Goal: Task Accomplishment & Management: Use online tool/utility

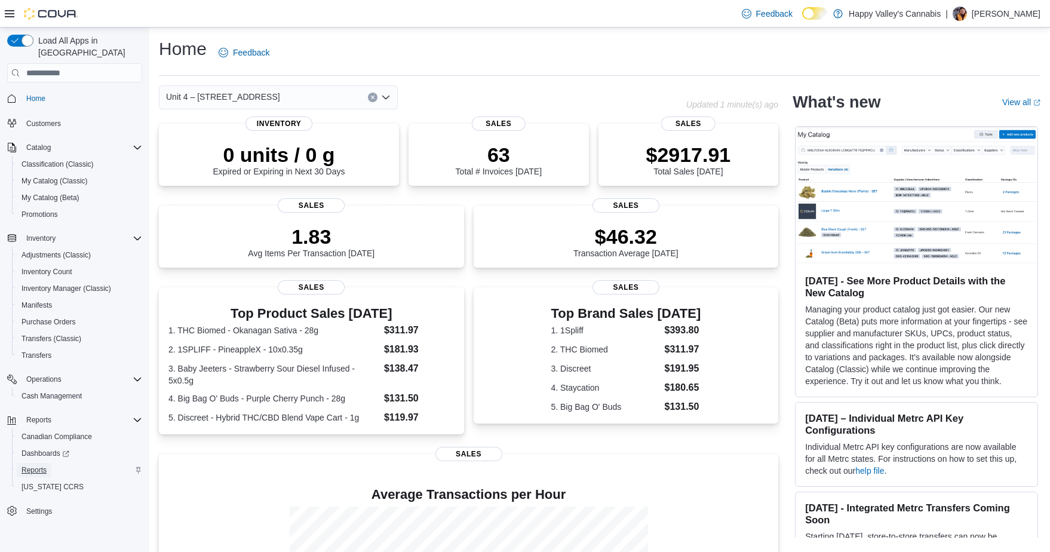
click at [41, 465] on span "Reports" at bounding box center [34, 470] width 25 height 10
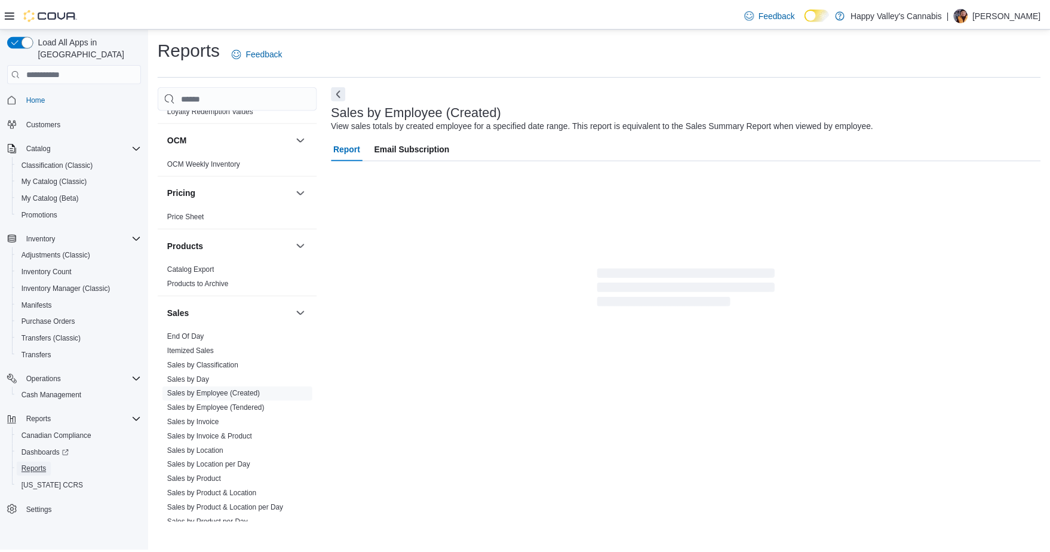
scroll to position [820, 0]
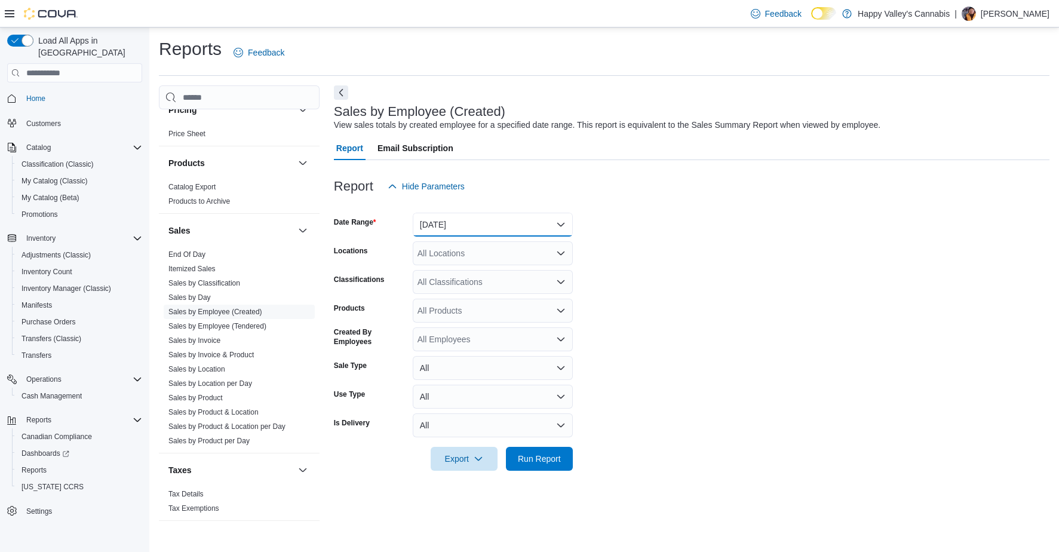
click at [465, 226] on button "[DATE]" at bounding box center [493, 225] width 160 height 24
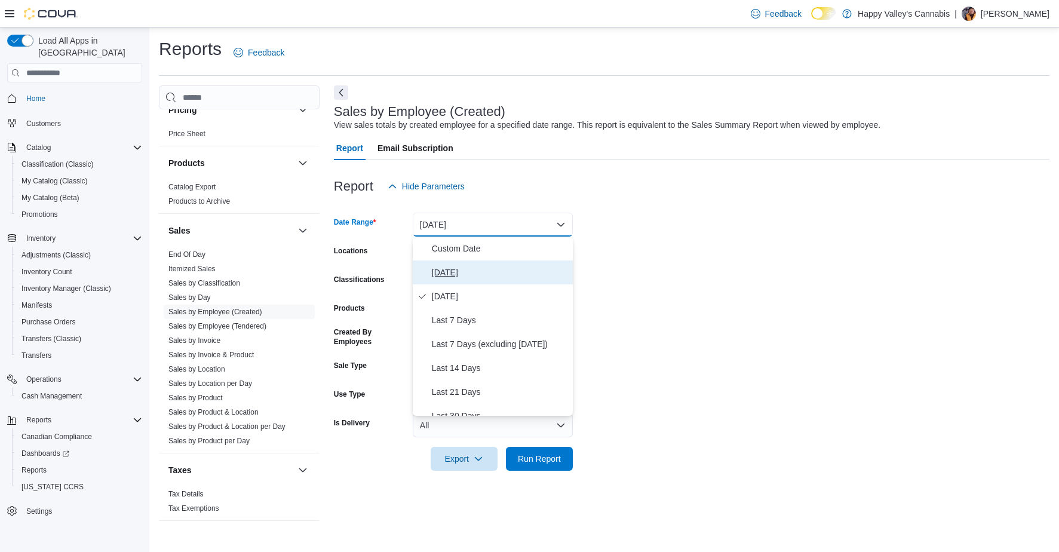
click at [449, 268] on span "[DATE]" at bounding box center [500, 272] width 136 height 14
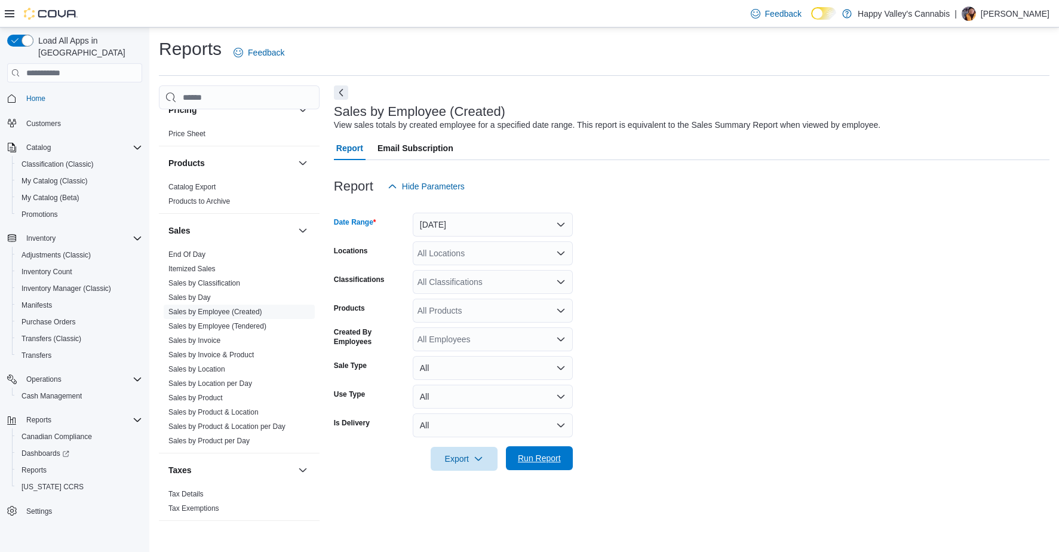
click at [528, 464] on span "Run Report" at bounding box center [539, 458] width 43 height 12
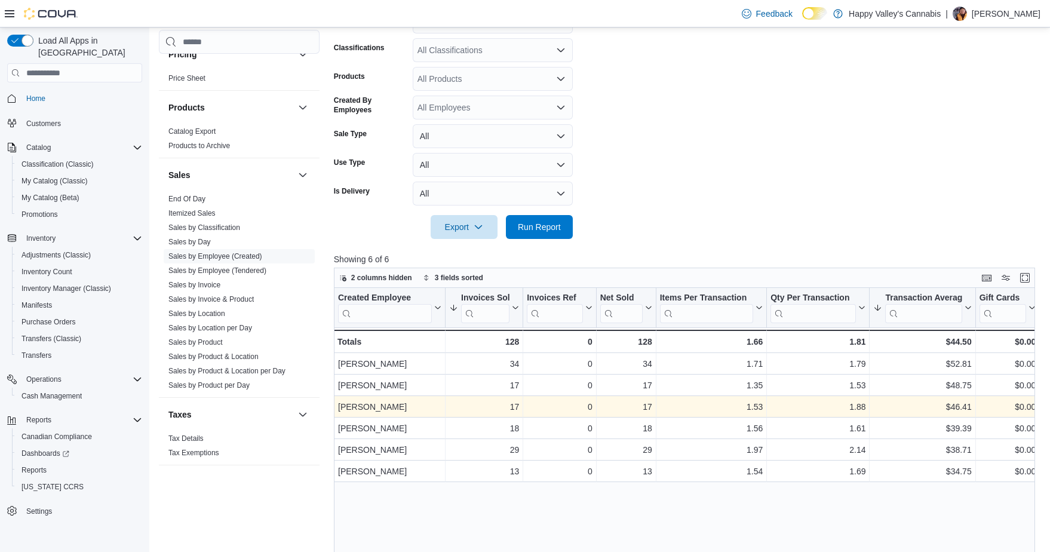
scroll to position [239, 0]
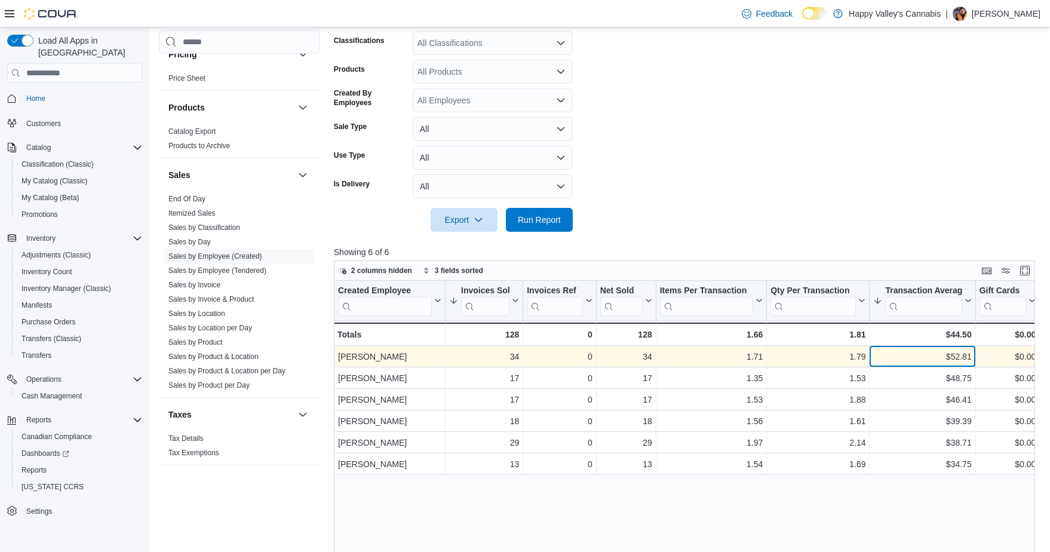
click at [928, 347] on div "$52.81 - Transaction Average, column 7, row 1" at bounding box center [923, 357] width 106 height 22
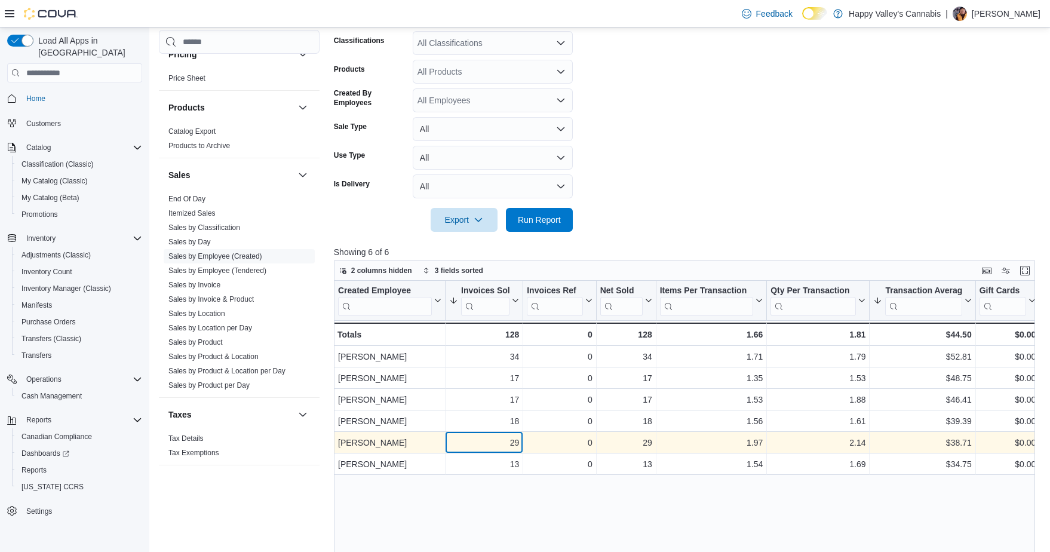
click at [508, 445] on div "29" at bounding box center [484, 443] width 70 height 14
click at [907, 446] on div "$38.71" at bounding box center [923, 443] width 98 height 14
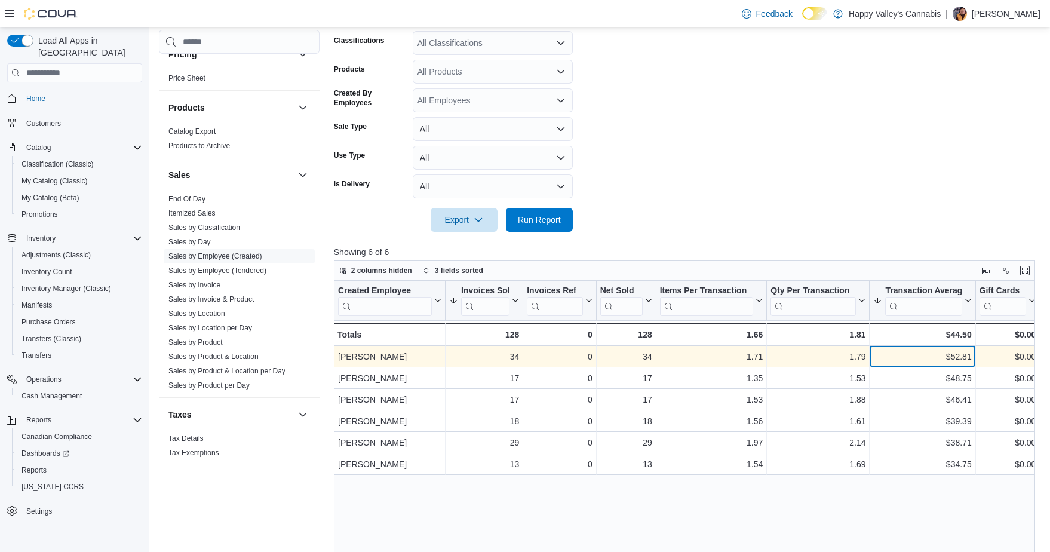
click at [900, 350] on div "$52.81" at bounding box center [923, 357] width 98 height 14
